Goal: Information Seeking & Learning: Learn about a topic

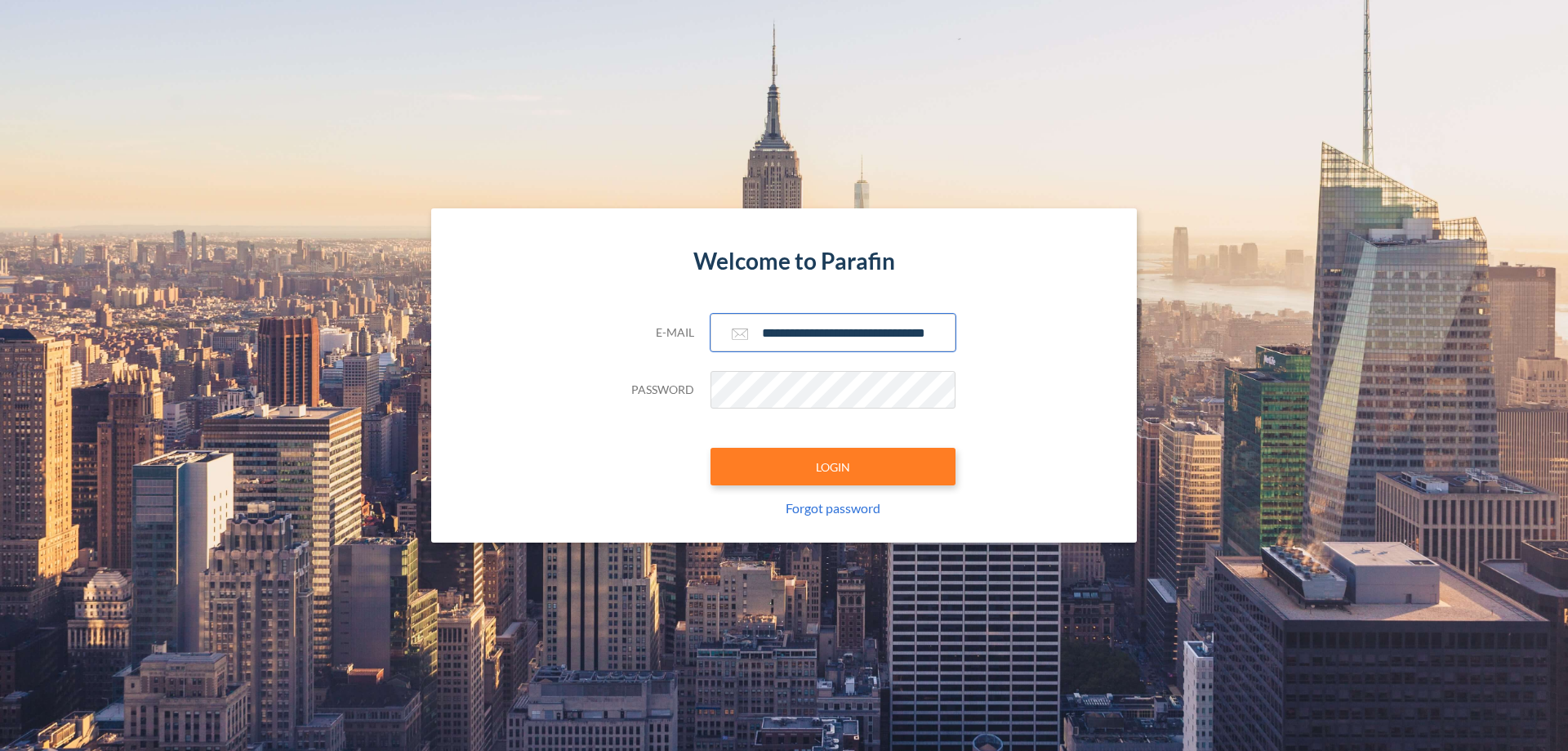
type input "**********"
click at [833, 466] on button "LOGIN" at bounding box center [833, 465] width 245 height 37
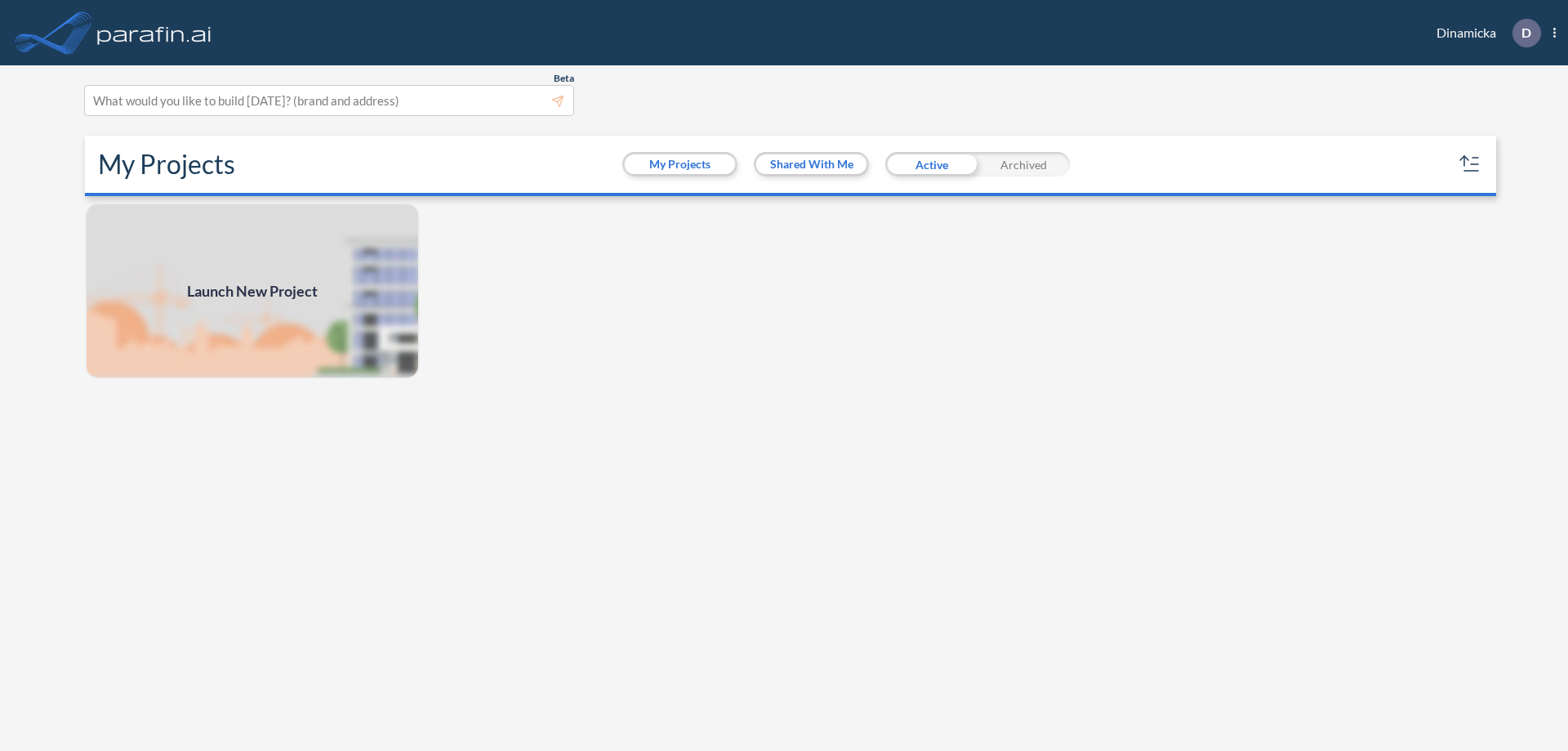
scroll to position [4, 0]
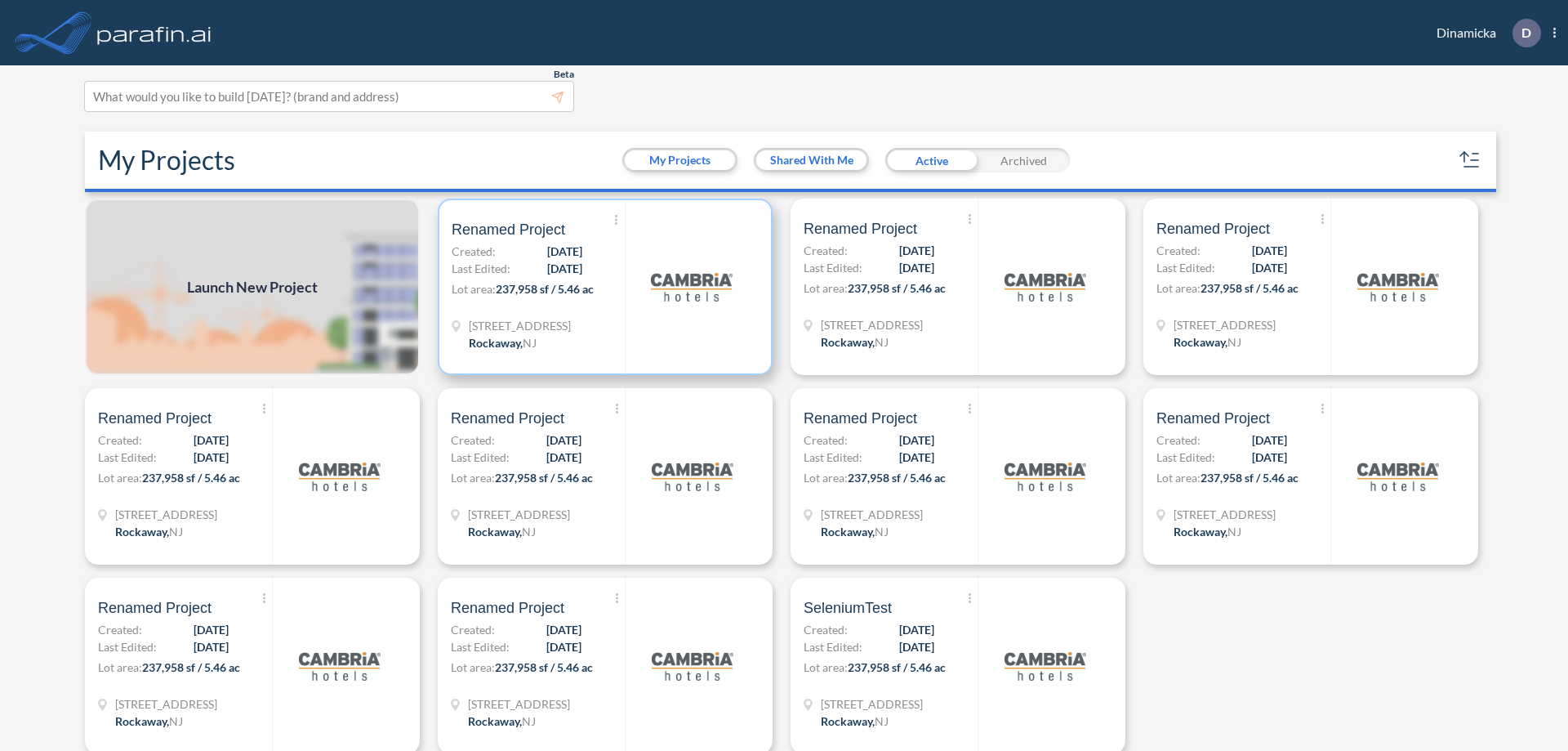
click at [602, 287] on p "Lot area: 237,958 sf / 5.46 ac" at bounding box center [539, 291] width 173 height 24
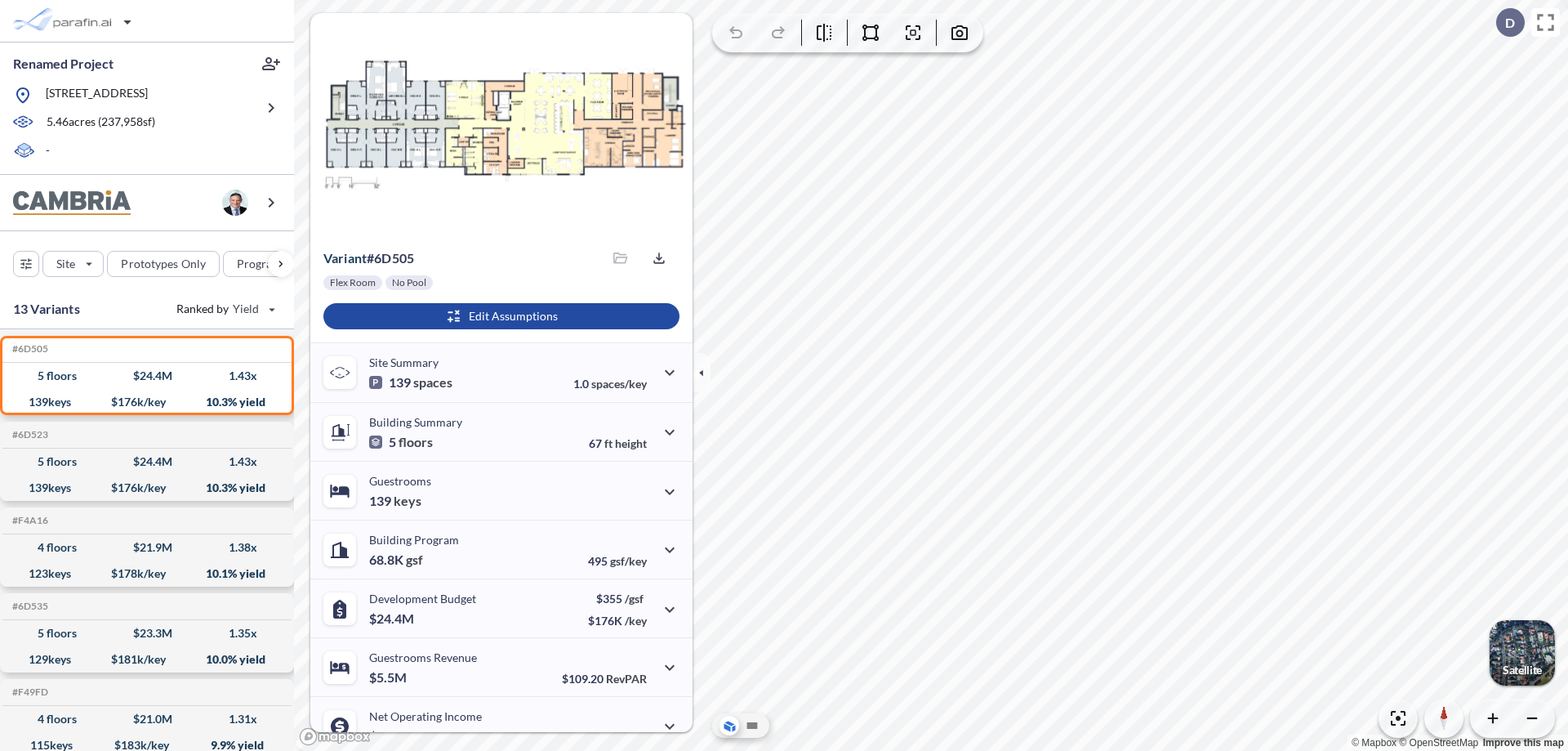
scroll to position [83, 0]
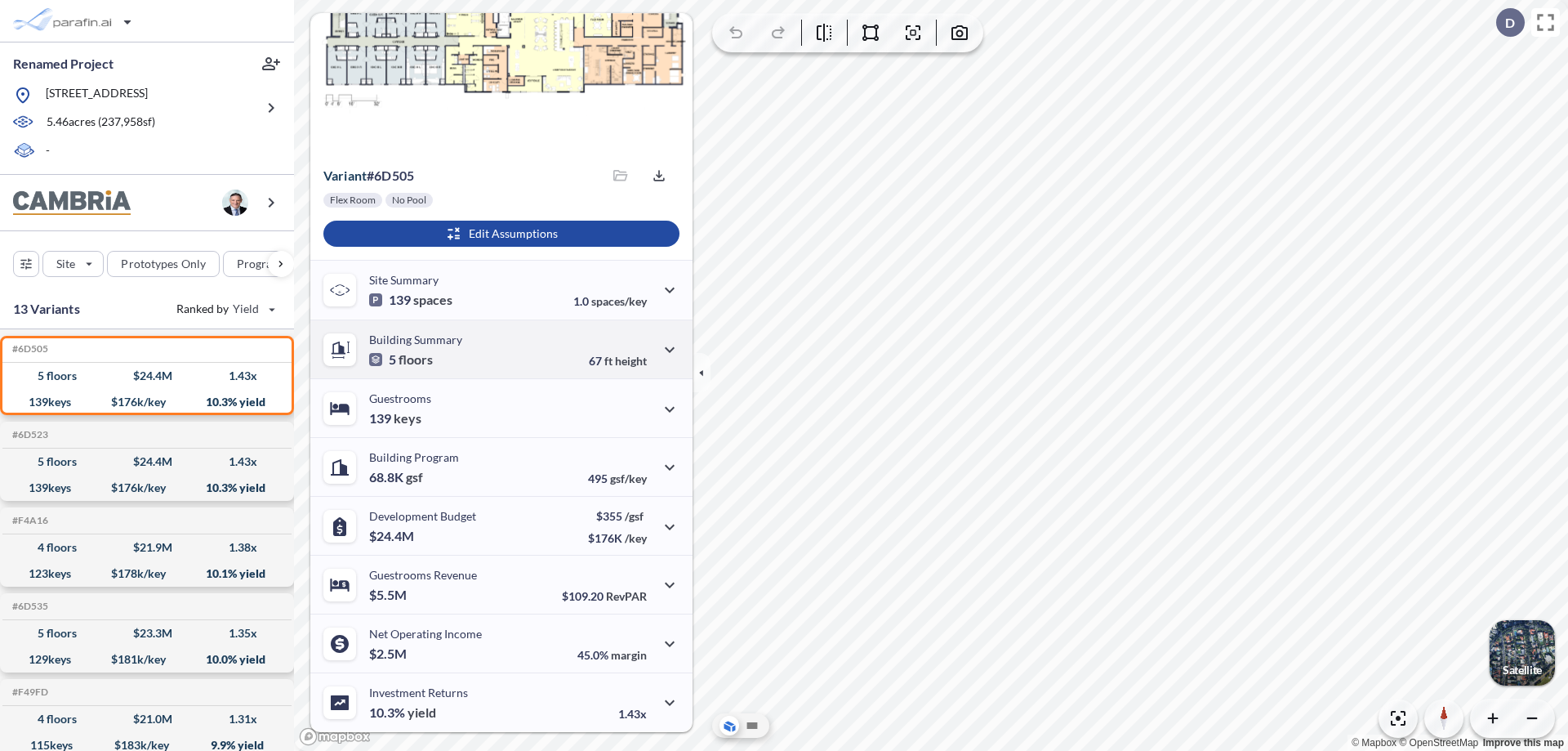
click at [499, 349] on div "Building Summary 5 floors 67 ft height" at bounding box center [501, 349] width 382 height 59
